Goal: Navigation & Orientation: Find specific page/section

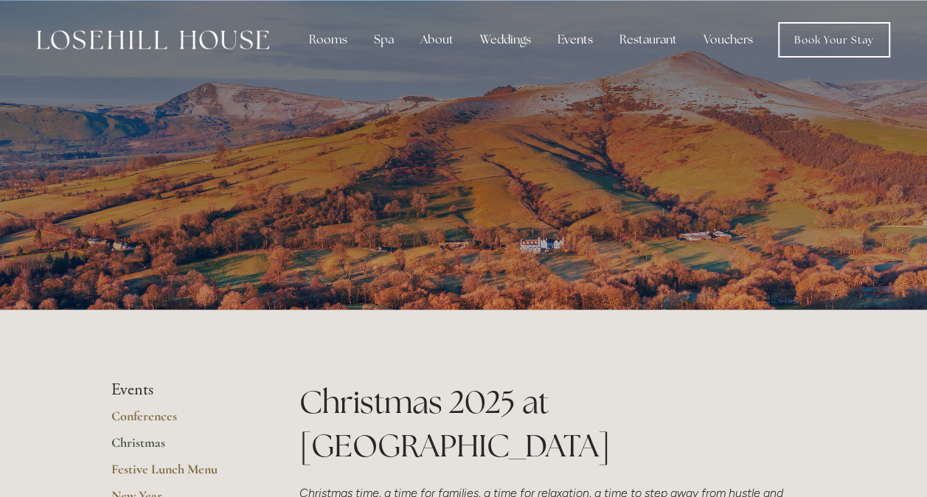
click at [228, 44] on img at bounding box center [153, 39] width 232 height 19
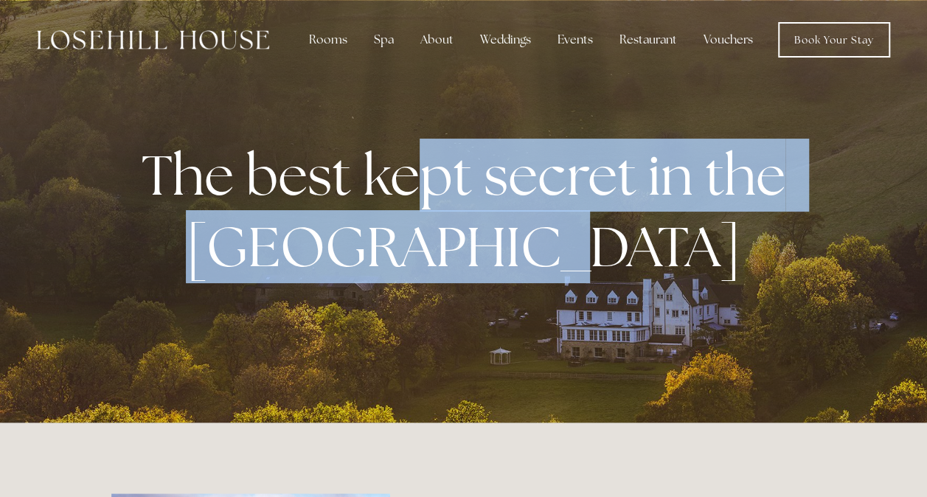
drag, startPoint x: 411, startPoint y: 147, endPoint x: 599, endPoint y: 234, distance: 208.1
click at [599, 234] on strong "The best kept secret in the Peak District" at bounding box center [469, 211] width 655 height 144
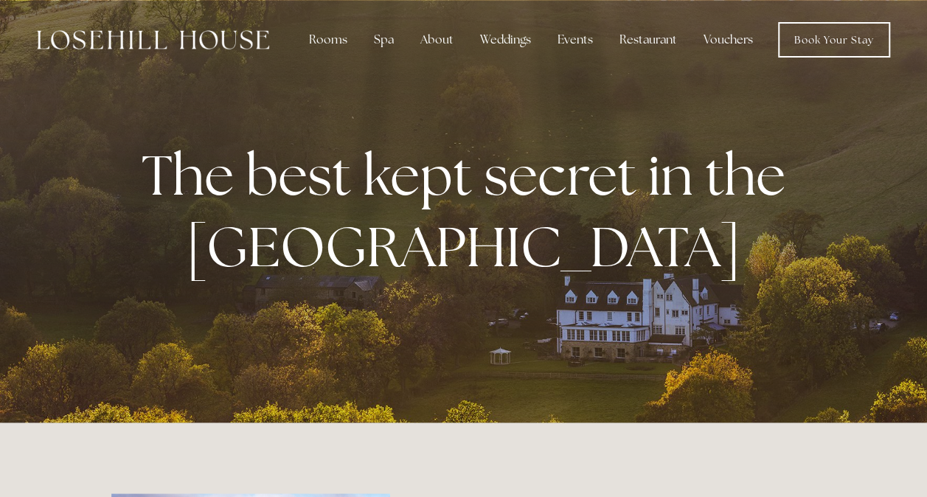
click at [837, 215] on div at bounding box center [463, 211] width 927 height 422
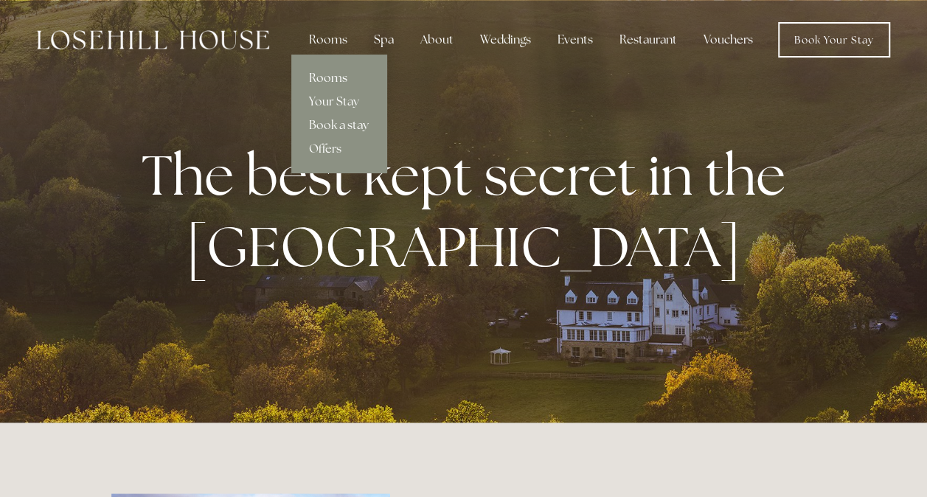
click at [326, 72] on link "Rooms" at bounding box center [338, 78] width 95 height 24
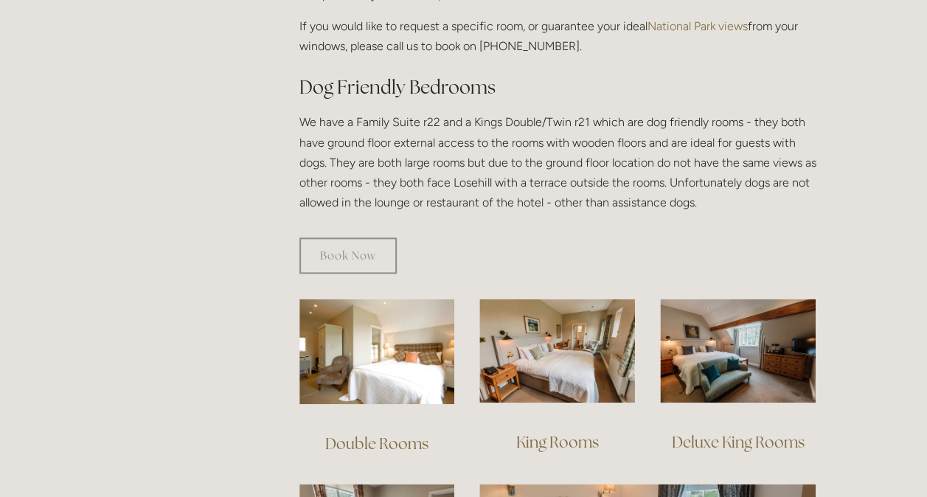
scroll to position [932, 0]
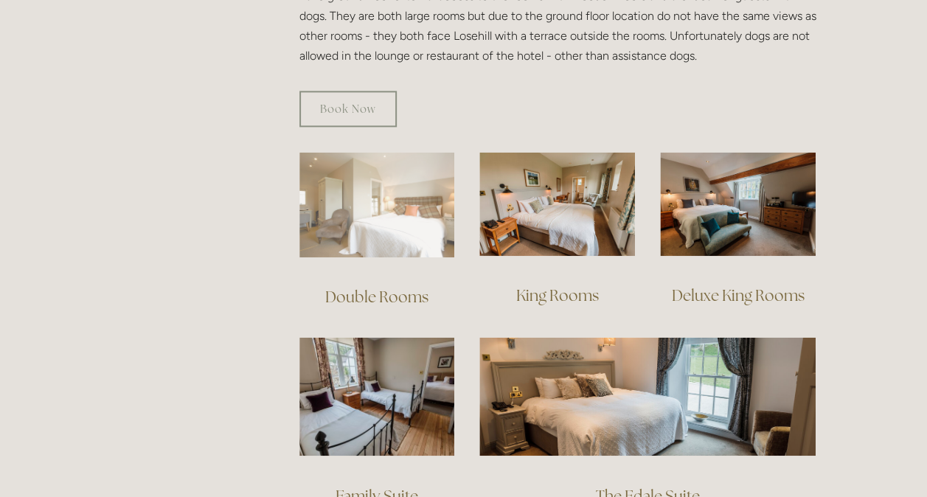
click at [428, 234] on img at bounding box center [377, 204] width 156 height 105
